Goal: Check status: Check status

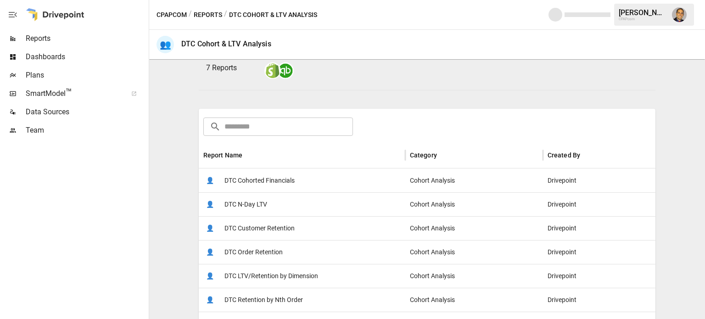
scroll to position [92, 0]
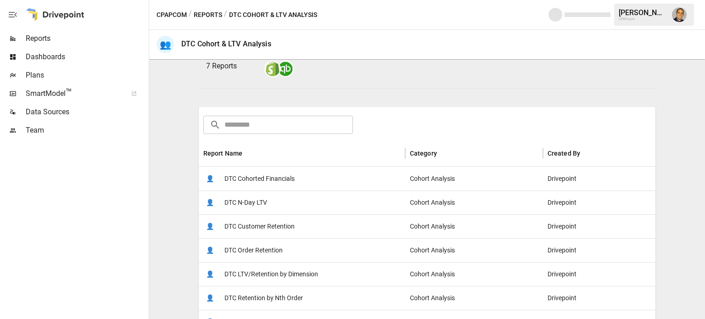
click at [288, 227] on span "DTC Customer Retention" at bounding box center [259, 226] width 70 height 23
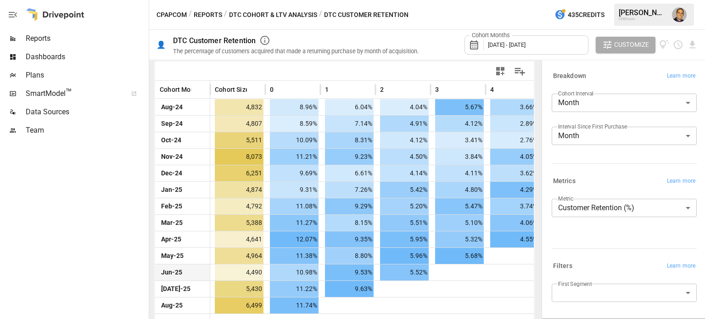
scroll to position [202, 0]
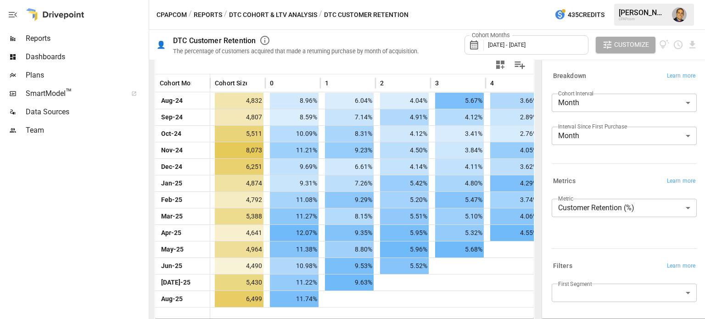
click at [493, 309] on div at bounding box center [623, 312] width 826 height 11
click at [509, 309] on div at bounding box center [623, 312] width 826 height 11
click at [424, 299] on div at bounding box center [402, 298] width 55 height 17
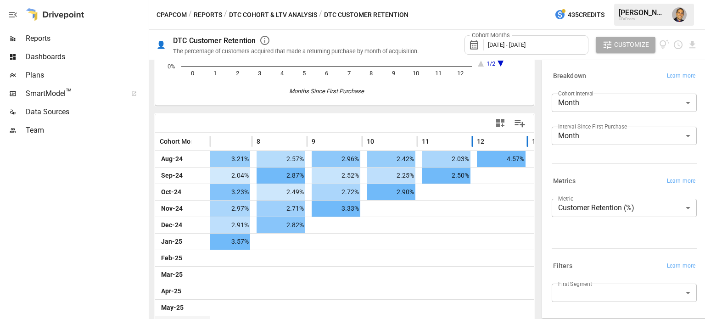
scroll to position [156, 0]
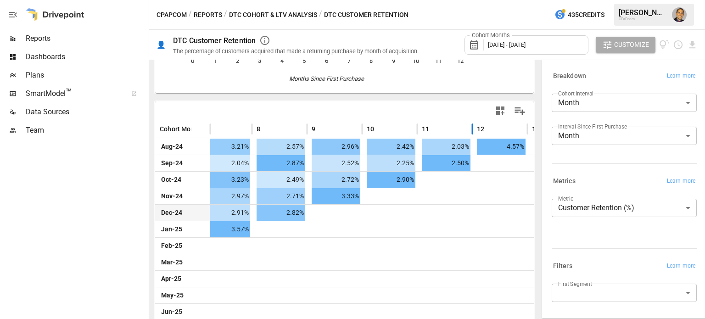
click at [433, 215] on div at bounding box center [444, 212] width 55 height 17
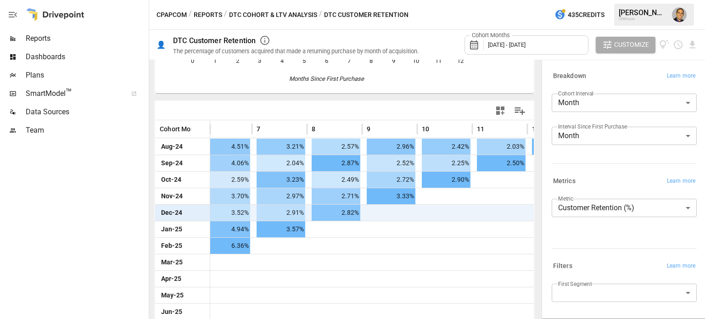
scroll to position [0, 454]
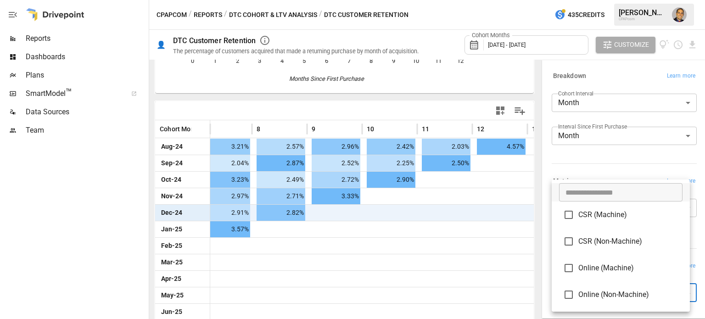
click at [598, 0] on body "**********" at bounding box center [352, 0] width 705 height 0
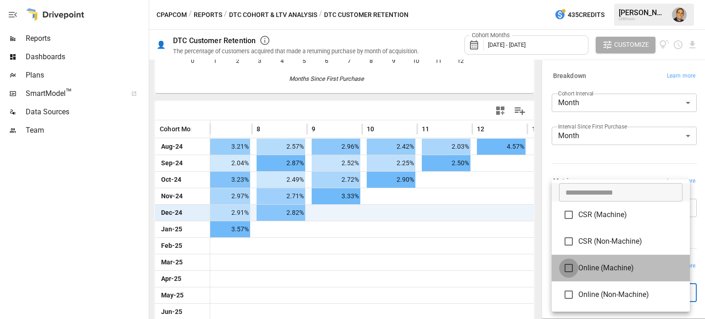
type input "**********"
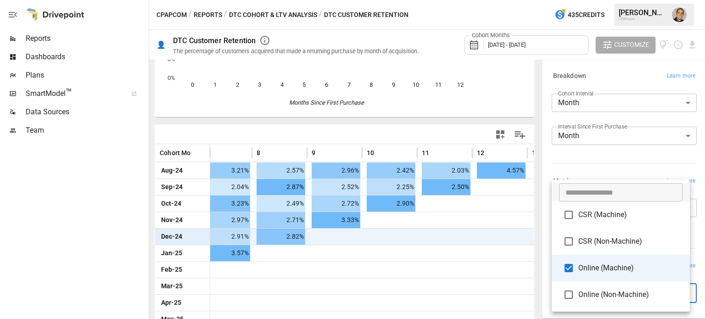
scroll to position [127, 0]
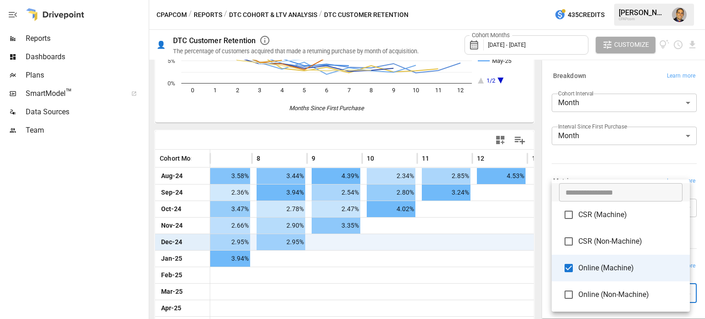
click at [278, 312] on div at bounding box center [352, 159] width 705 height 319
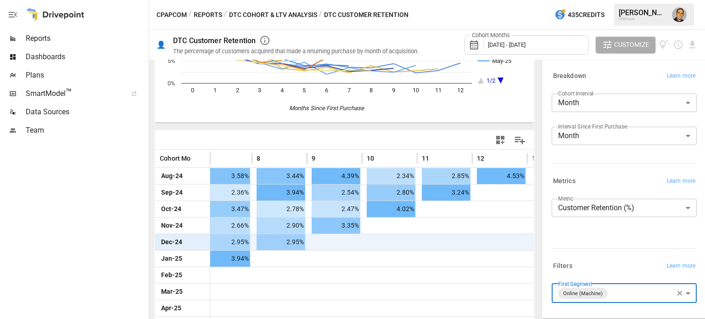
click at [675, 294] on icon "button" at bounding box center [679, 293] width 8 height 8
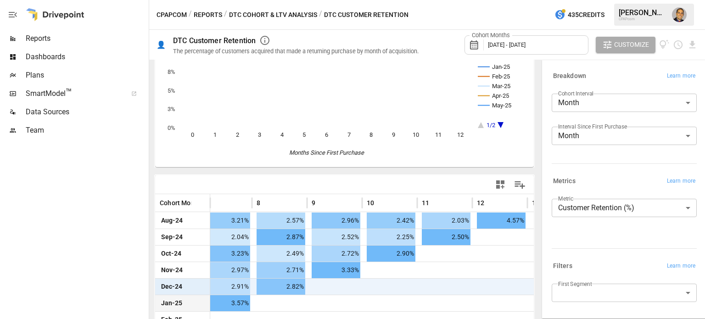
scroll to position [138, 0]
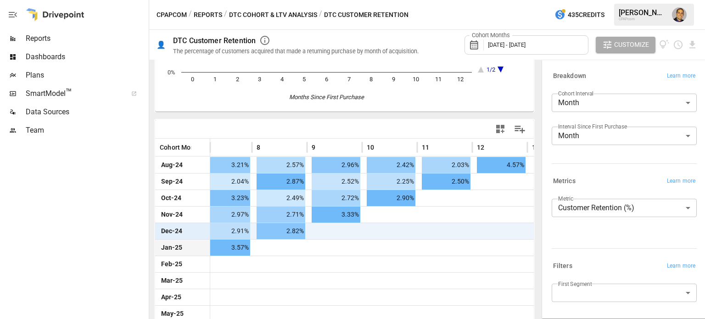
click at [302, 240] on div at bounding box center [279, 247] width 55 height 17
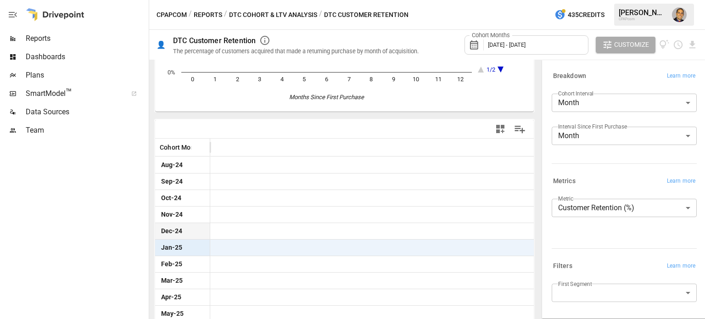
scroll to position [0, 0]
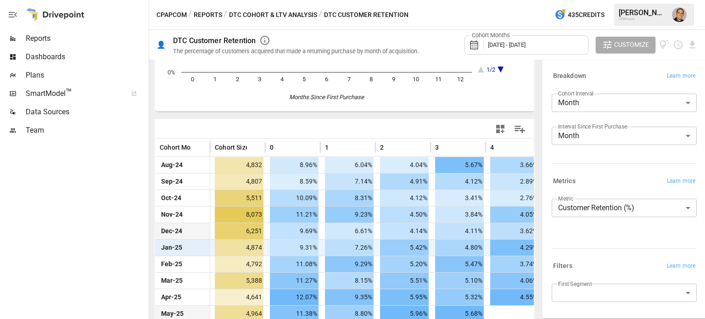
click at [516, 312] on div at bounding box center [512, 313] width 55 height 17
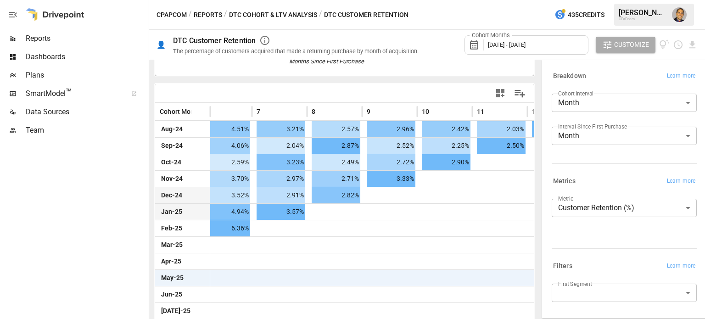
scroll to position [184, 0]
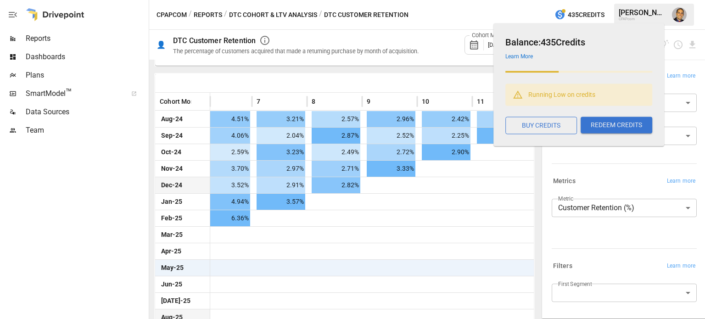
click at [571, 13] on span "435 Credits" at bounding box center [586, 14] width 37 height 11
drag, startPoint x: 593, startPoint y: 42, endPoint x: 473, endPoint y: 56, distance: 120.6
click at [514, 40] on h6 "Balance: 435 Credits" at bounding box center [578, 42] width 147 height 15
